Goal: Find specific page/section: Find specific page/section

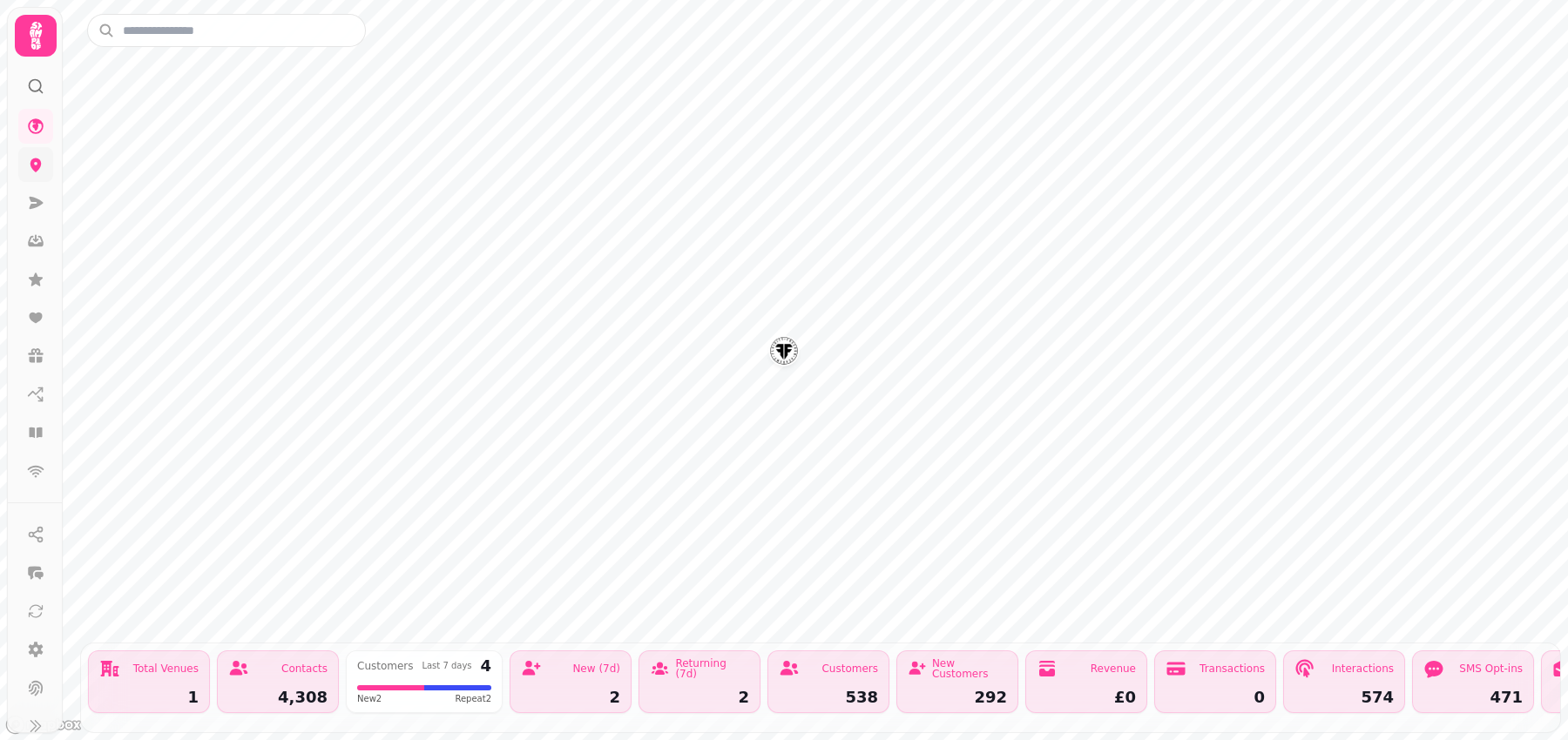
click at [39, 172] on link at bounding box center [36, 164] width 35 height 35
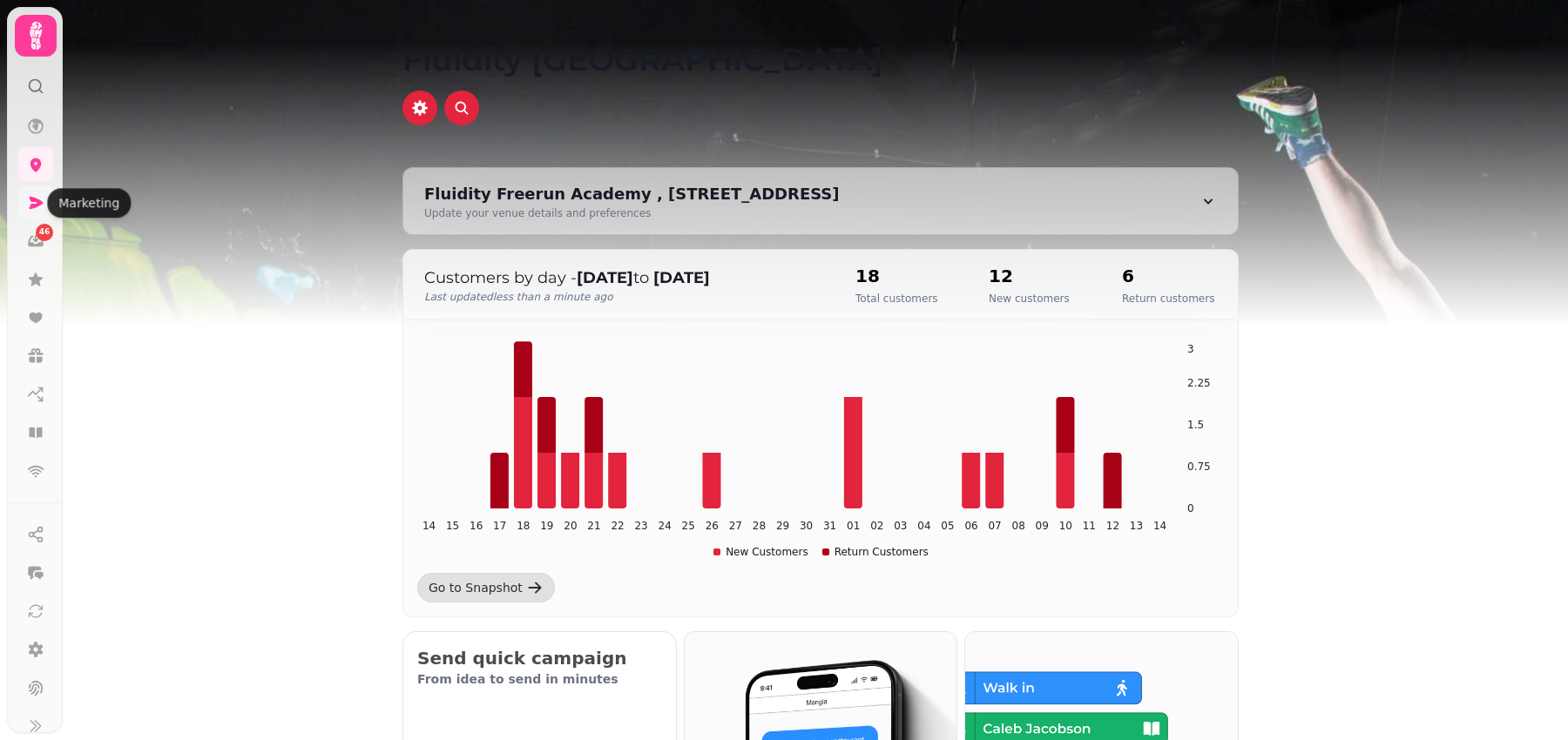
click at [37, 196] on icon at bounding box center [36, 203] width 18 height 18
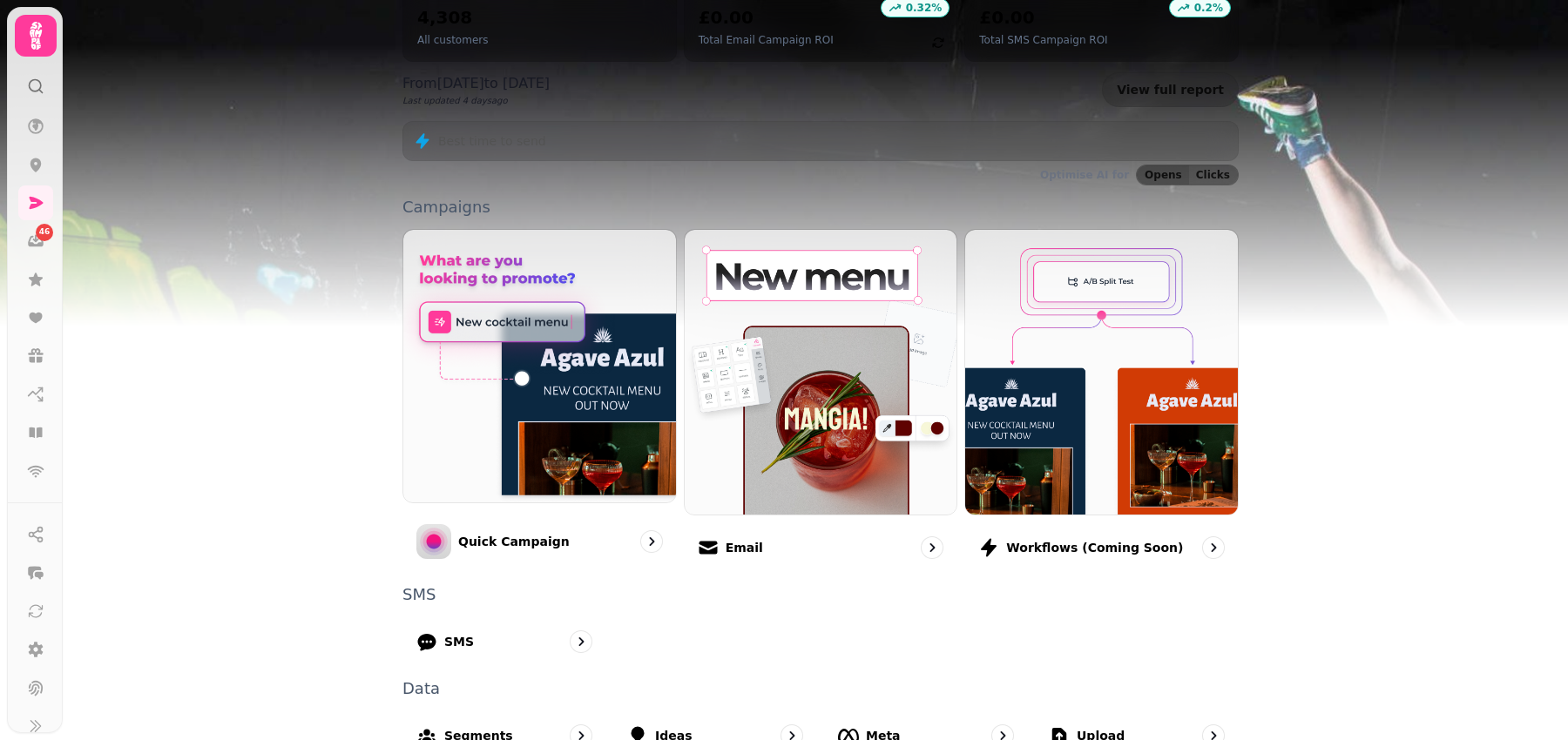
scroll to position [342, 0]
